Goal: Find contact information: Find contact information

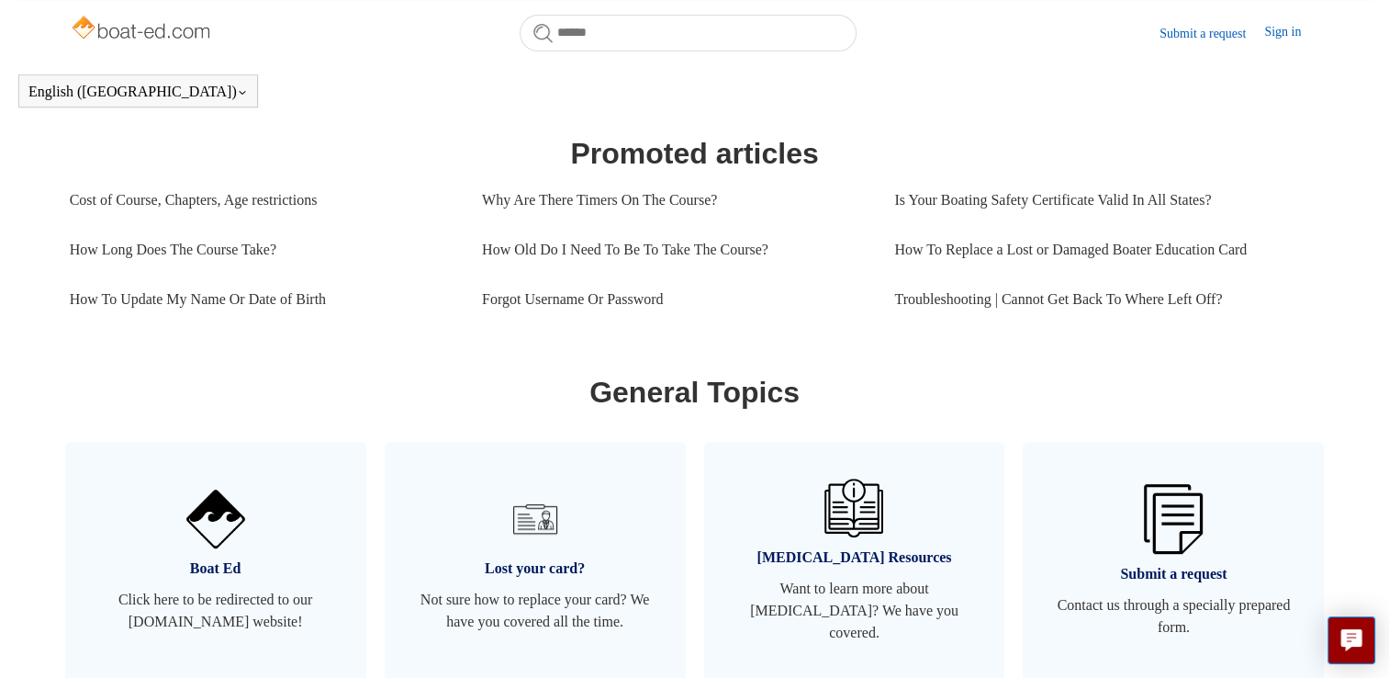
scroll to position [789, 0]
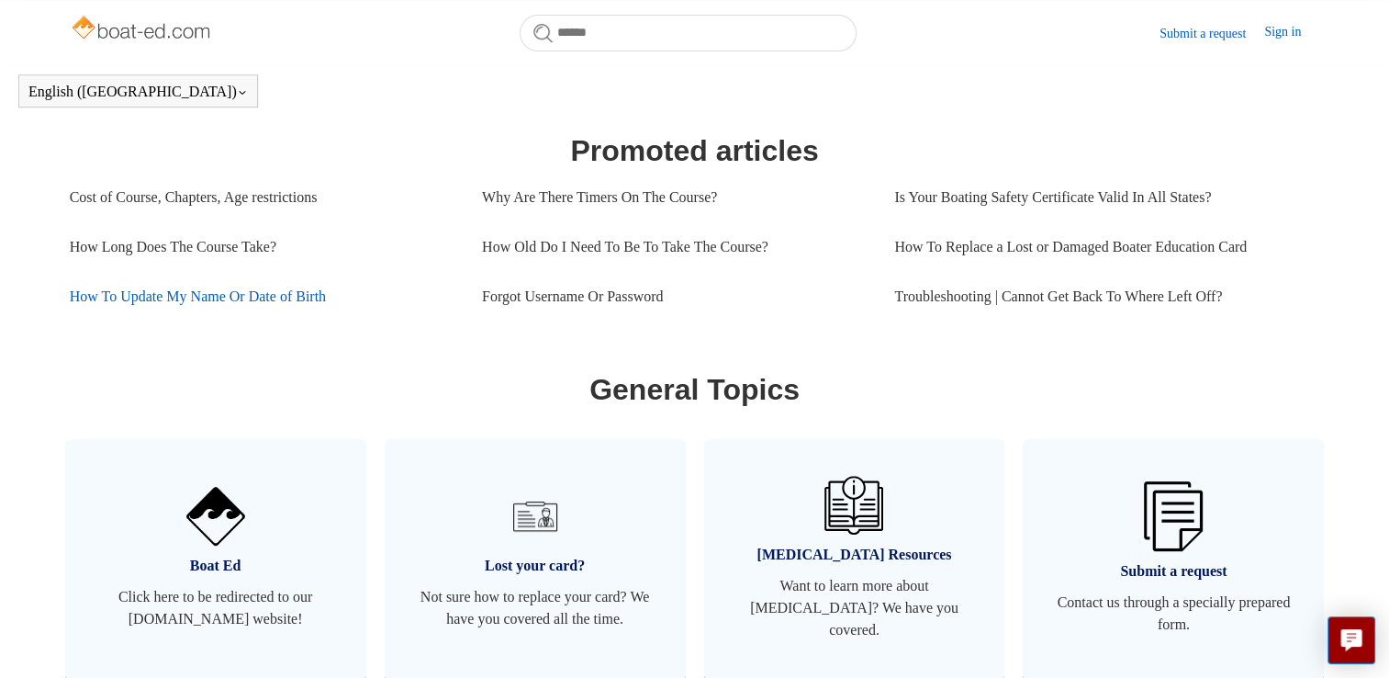
click at [274, 309] on link "How To Update My Name Or Date of Birth" at bounding box center [262, 297] width 385 height 50
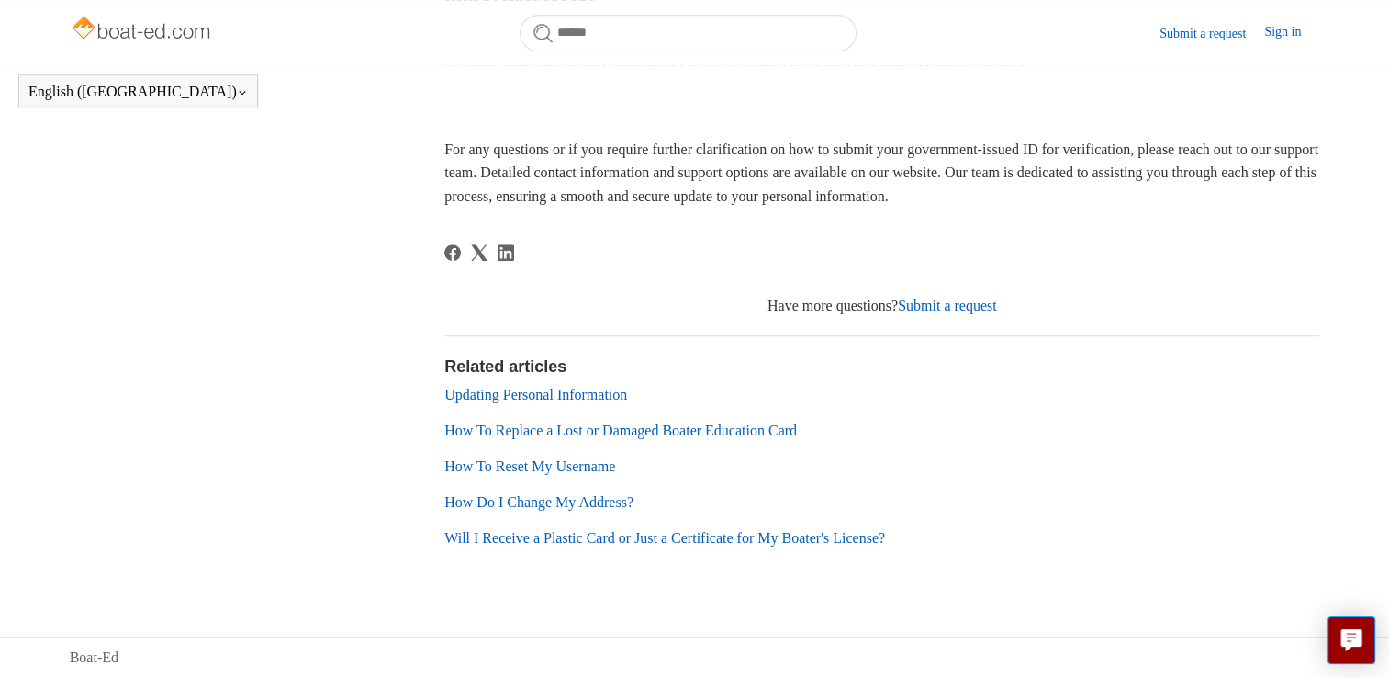
scroll to position [1227, 0]
click at [597, 396] on link "Updating Personal Information" at bounding box center [535, 394] width 183 height 16
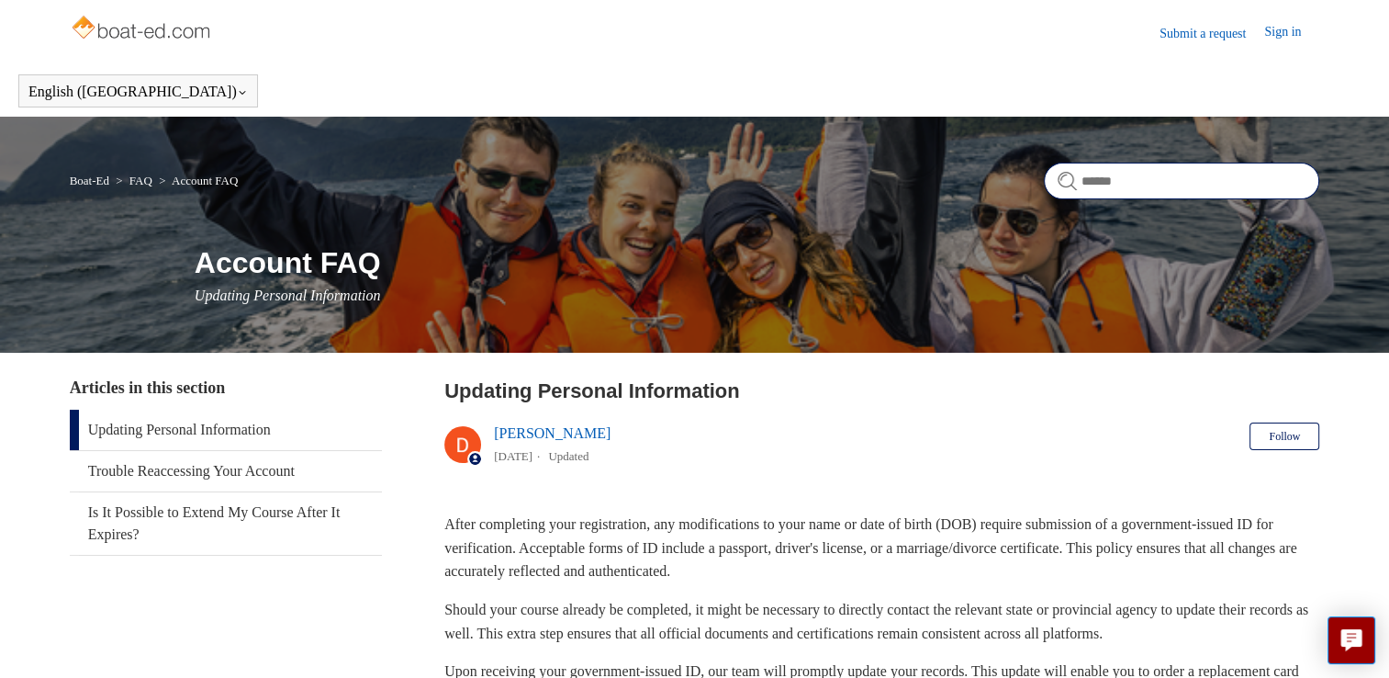
click at [1132, 181] on input "Search" at bounding box center [1181, 180] width 275 height 37
type input "*****"
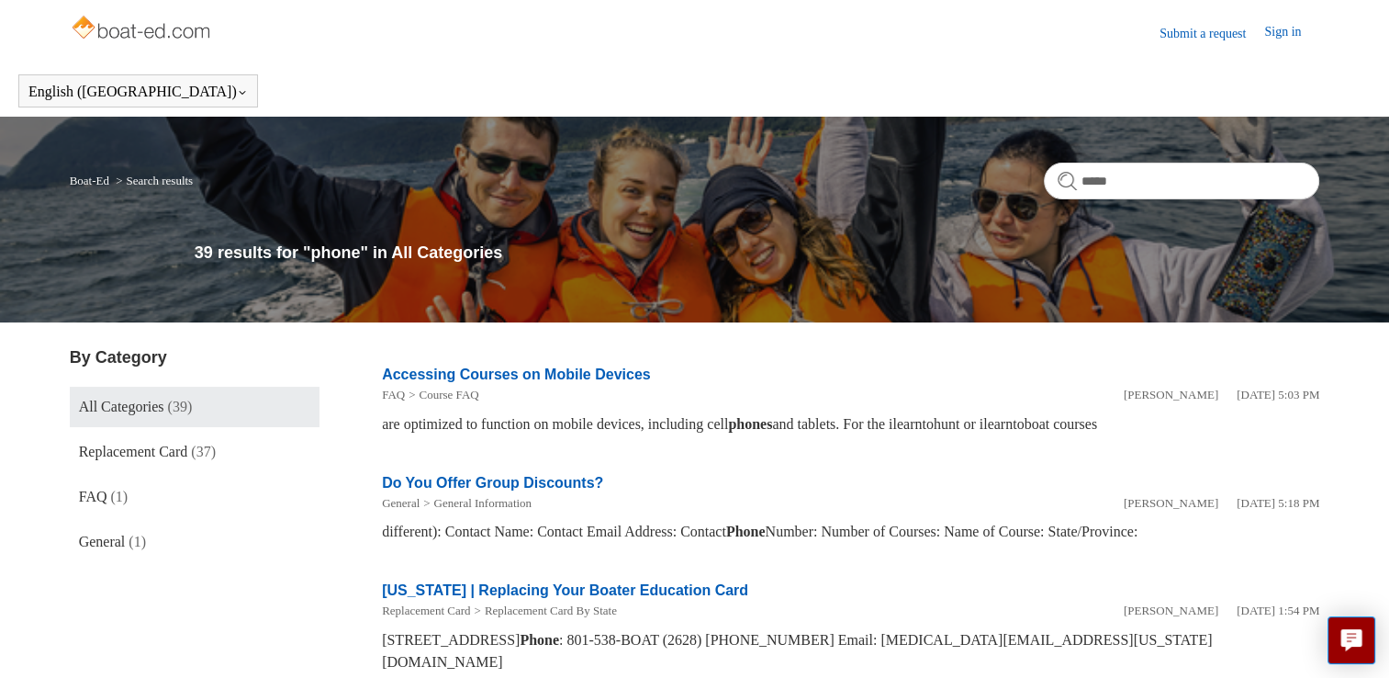
click at [1124, 547] on li "Do You Offer Group Discounts? General General Information Deborah Fagan January…" at bounding box center [850, 508] width 937 height 108
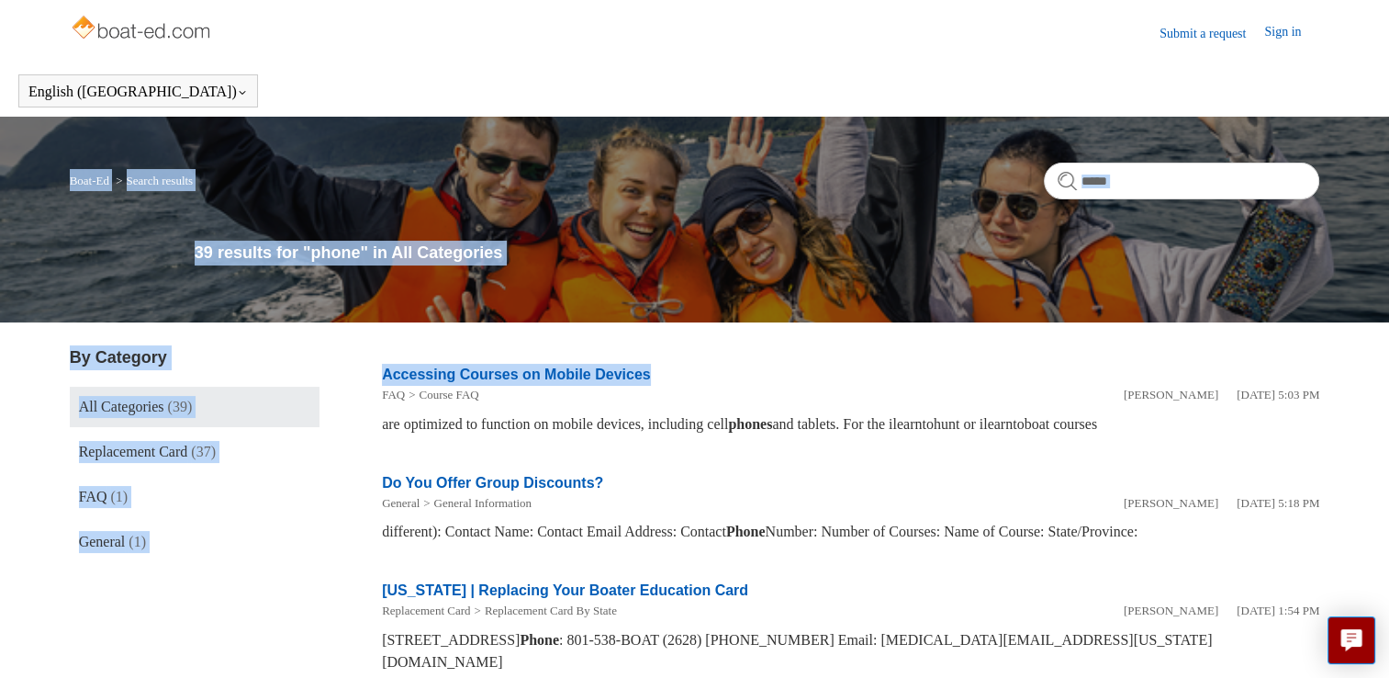
drag, startPoint x: 1388, startPoint y: 263, endPoint x: 1405, endPoint y: 360, distance: 97.8
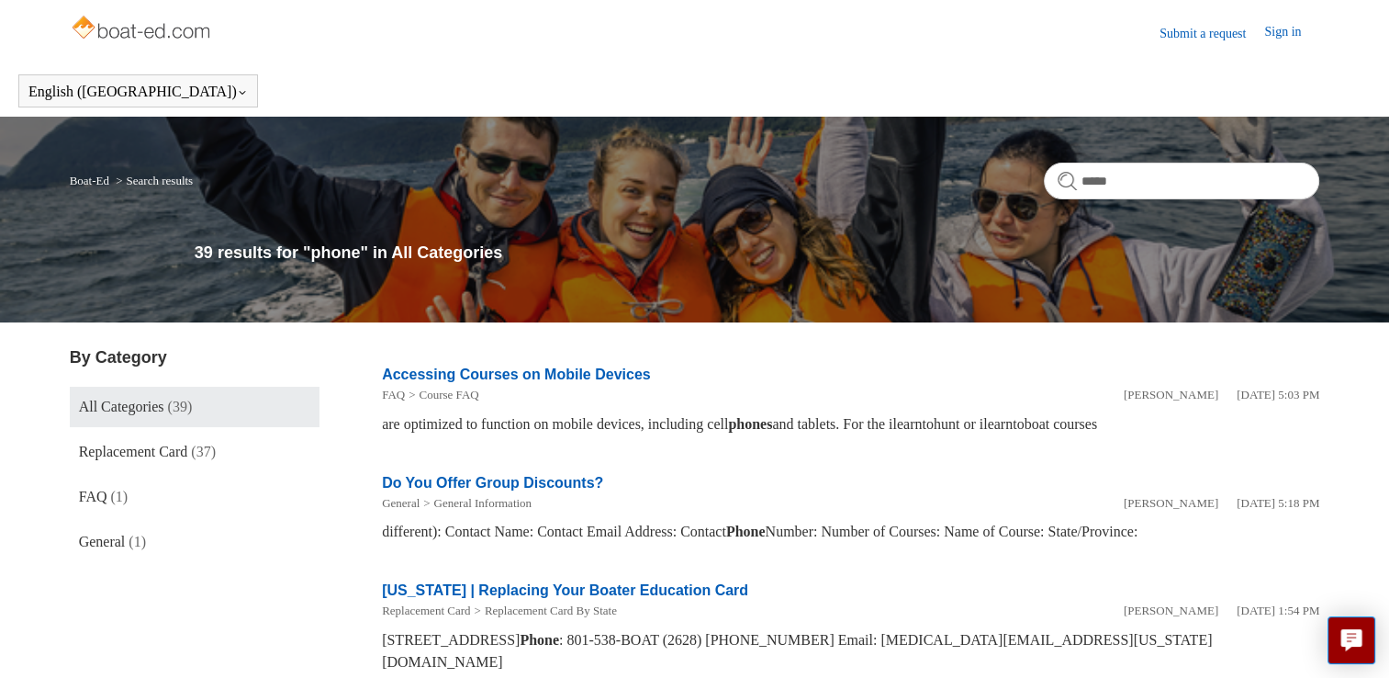
click at [353, 90] on header "English (US) Español Français" at bounding box center [694, 90] width 1389 height 51
click at [1182, 30] on link "Submit a request" at bounding box center [1211, 33] width 105 height 19
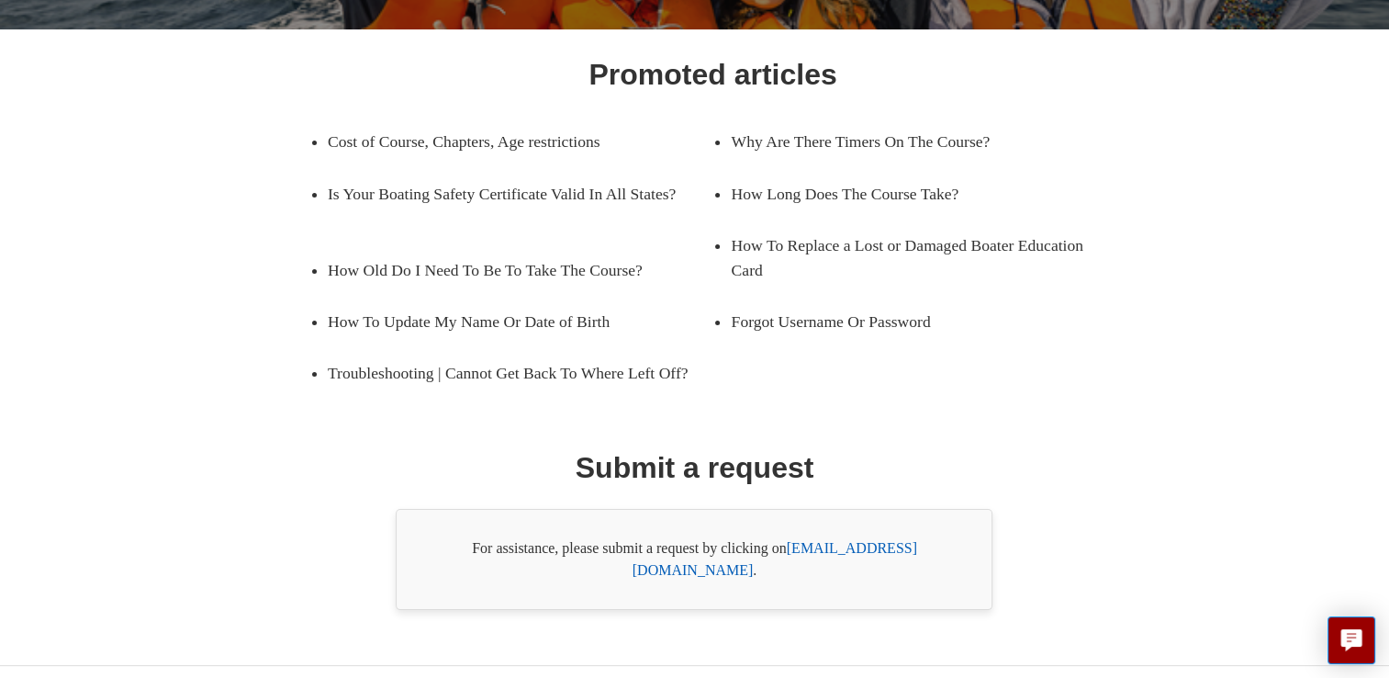
scroll to position [259, 0]
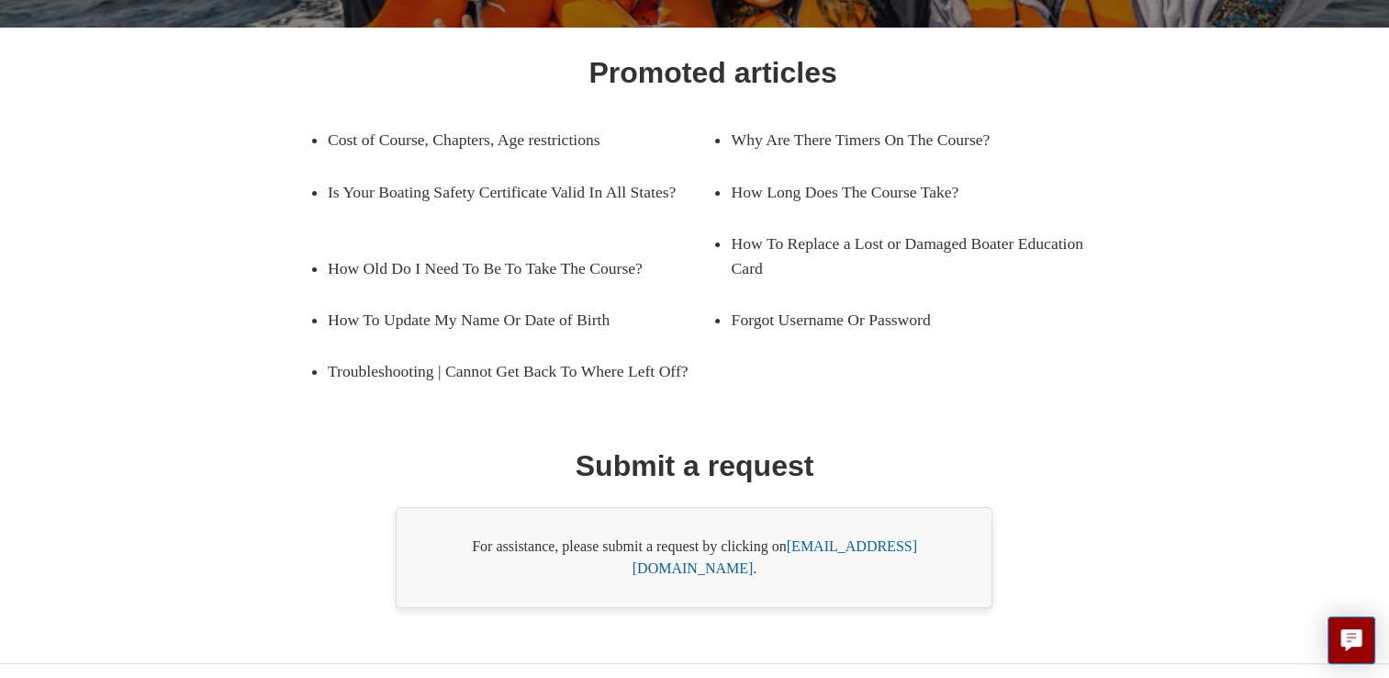
click at [831, 571] on link "[EMAIL_ADDRESS][DOMAIN_NAME]" at bounding box center [775, 557] width 285 height 38
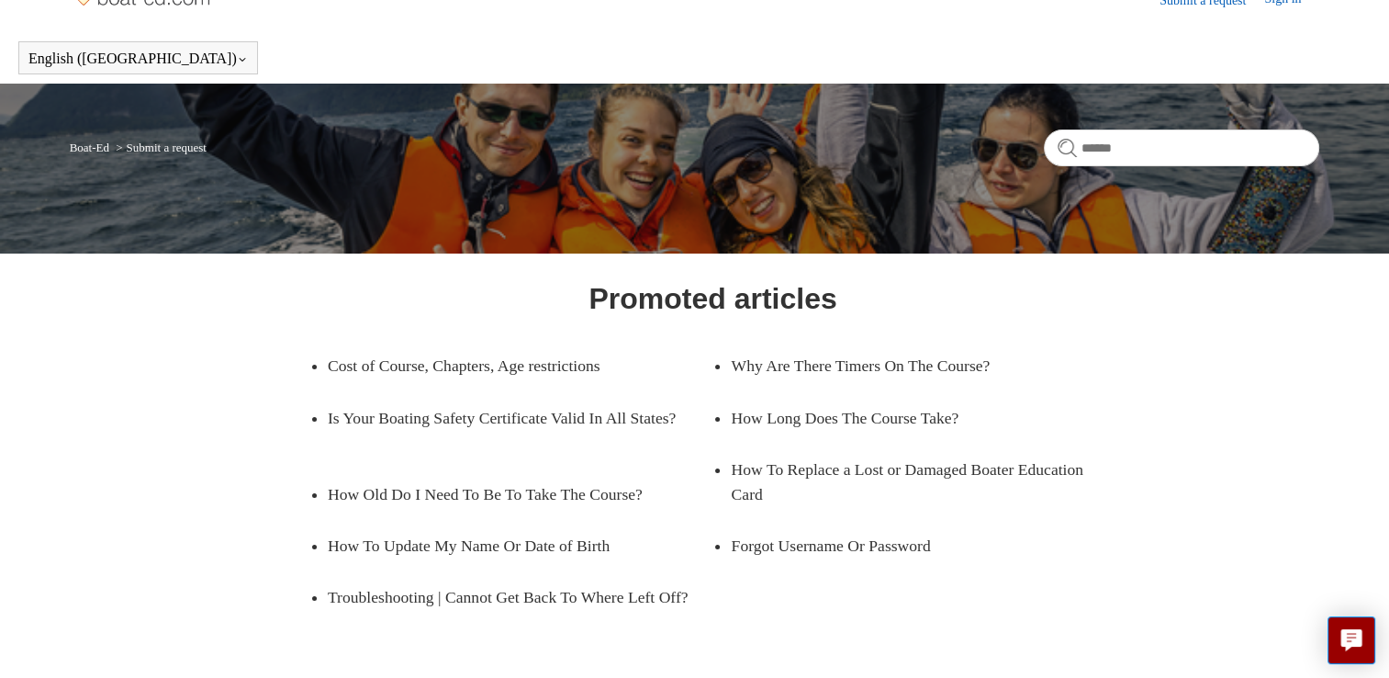
scroll to position [0, 0]
